Goal: Information Seeking & Learning: Learn about a topic

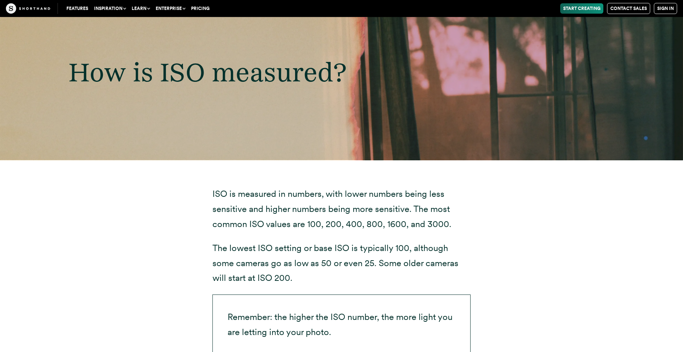
scroll to position [1629, 0]
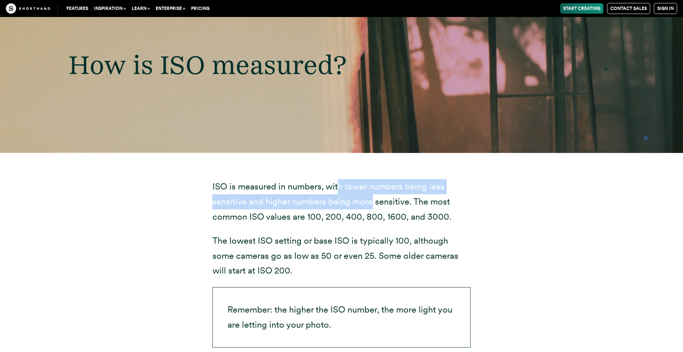
drag, startPoint x: 343, startPoint y: 186, endPoint x: 372, endPoint y: 205, distance: 34.7
click at [372, 205] on p "ISO is measured in numbers, with lower numbers being less sensitive and higher …" at bounding box center [341, 201] width 258 height 45
click at [282, 199] on p "ISO is measured in numbers, with lower numbers being less sensitive and higher …" at bounding box center [341, 201] width 258 height 45
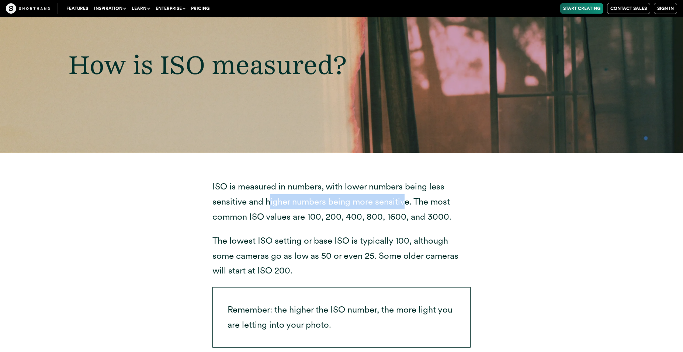
drag, startPoint x: 269, startPoint y: 202, endPoint x: 408, endPoint y: 206, distance: 139.0
click at [407, 206] on p "ISO is measured in numbers, with lower numbers being less sensitive and higher …" at bounding box center [341, 201] width 258 height 45
click at [409, 205] on p "ISO is measured in numbers, with lower numbers being less sensitive and higher …" at bounding box center [341, 201] width 258 height 45
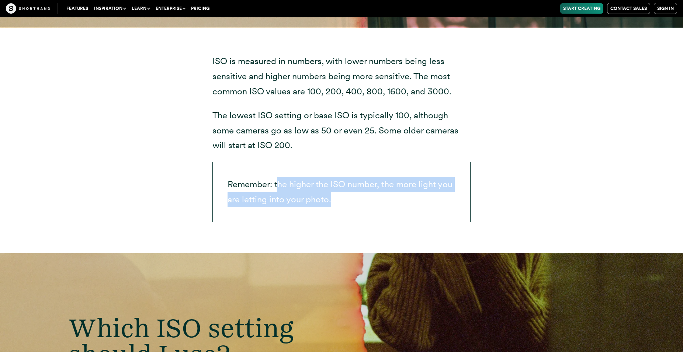
drag, startPoint x: 278, startPoint y: 184, endPoint x: 407, endPoint y: 198, distance: 129.8
click at [407, 198] on p "Remember: the higher the ISO number, the more light you are letting into your p…" at bounding box center [341, 192] width 258 height 60
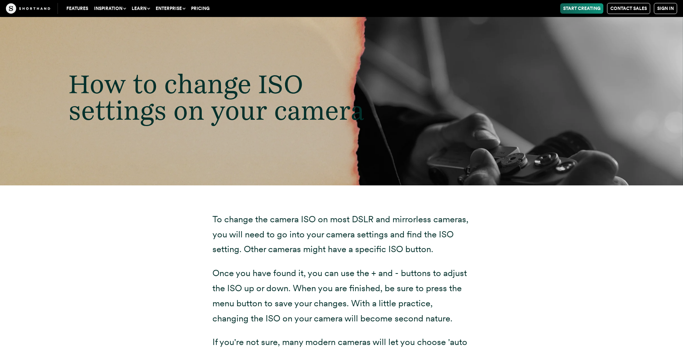
scroll to position [2506, 0]
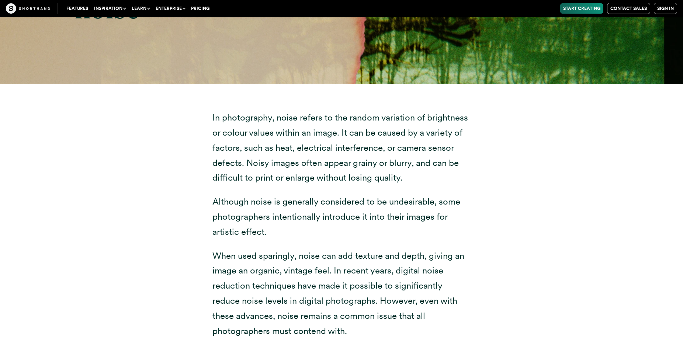
drag, startPoint x: 336, startPoint y: 196, endPoint x: 328, endPoint y: 221, distance: 25.9
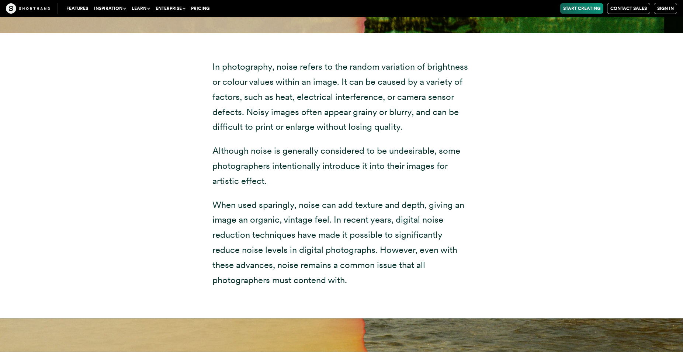
scroll to position [3059, 0]
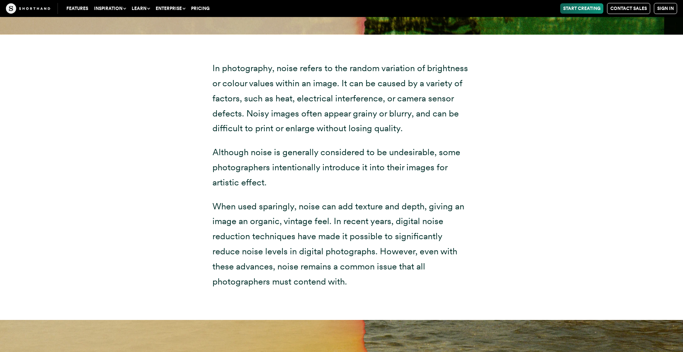
drag, startPoint x: 282, startPoint y: 255, endPoint x: 284, endPoint y: 263, distance: 8.3
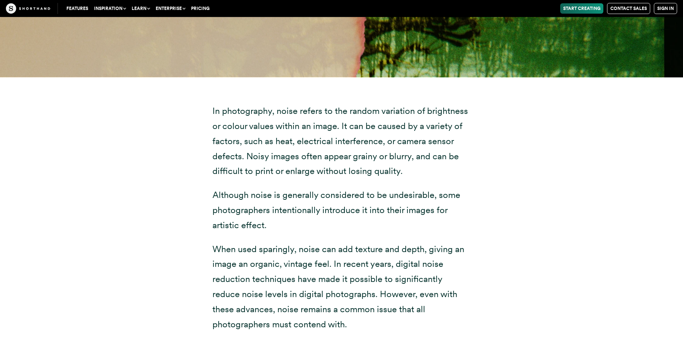
scroll to position [3107, 0]
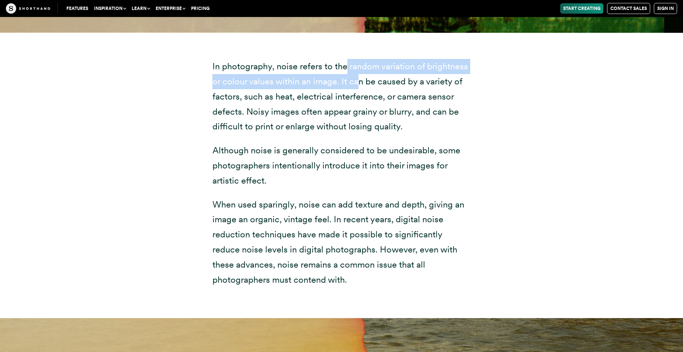
drag, startPoint x: 348, startPoint y: 83, endPoint x: 359, endPoint y: 100, distance: 20.1
click at [359, 100] on p "In photography, noise refers to the random variation of brightness or colour va…" at bounding box center [341, 96] width 258 height 75
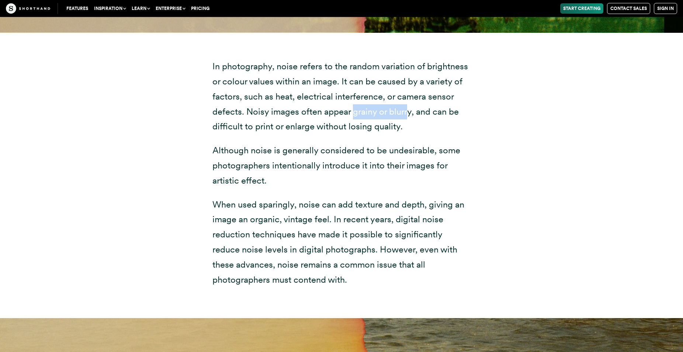
drag, startPoint x: 352, startPoint y: 128, endPoint x: 410, endPoint y: 126, distance: 57.9
click at [410, 126] on p "In photography, noise refers to the random variation of brightness or colour va…" at bounding box center [341, 96] width 258 height 75
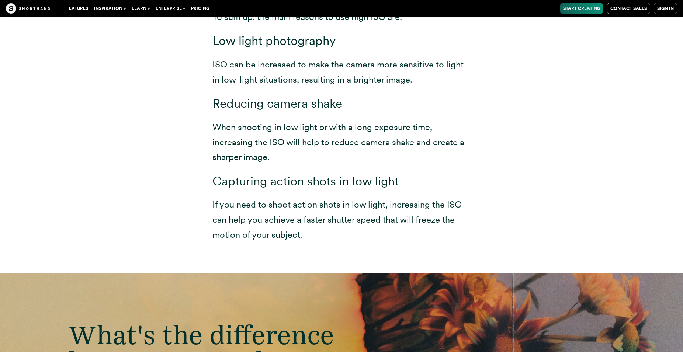
scroll to position [4611, 0]
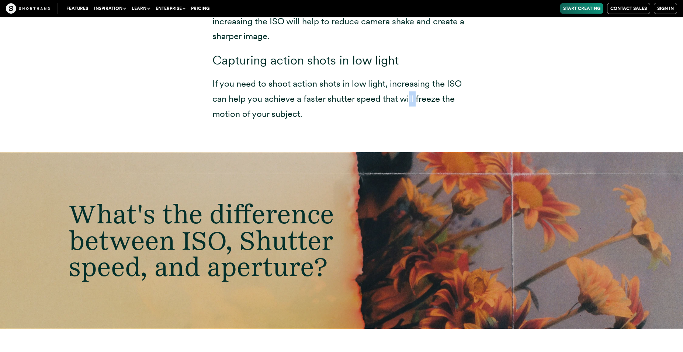
drag, startPoint x: 411, startPoint y: 110, endPoint x: 418, endPoint y: 116, distance: 8.6
click at [418, 116] on p "If you need to shoot action shots in low light, increasing the ISO can help you…" at bounding box center [341, 98] width 258 height 45
click at [419, 121] on p "If you need to shoot action shots in low light, increasing the ISO can help you…" at bounding box center [341, 98] width 258 height 45
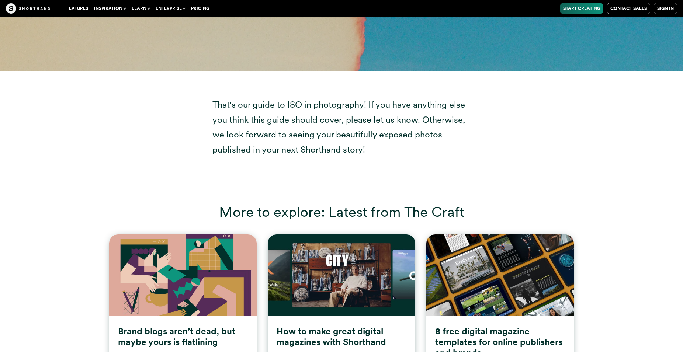
scroll to position [6365, 0]
